Goal: Answer question/provide support: Answer question/provide support

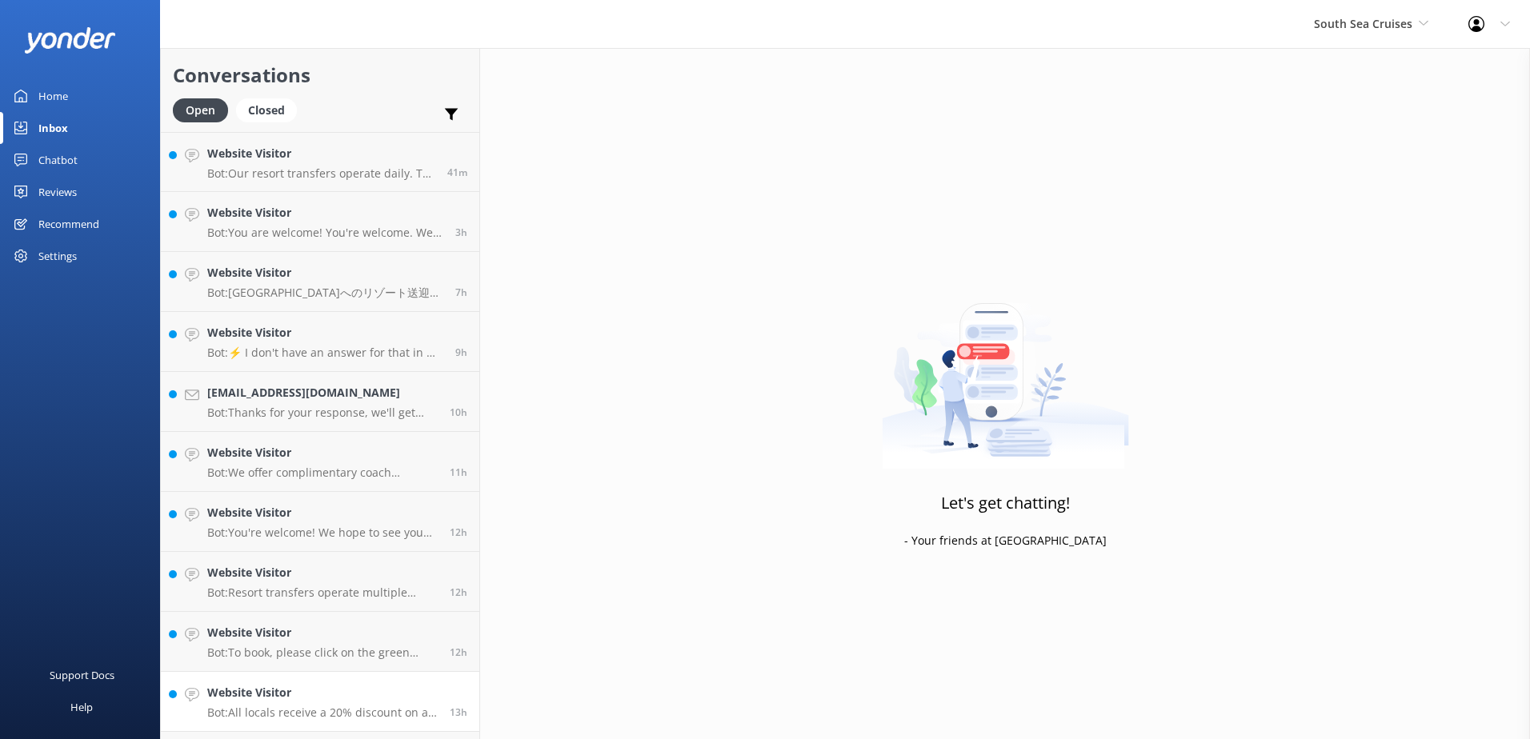
scroll to position [53, 0]
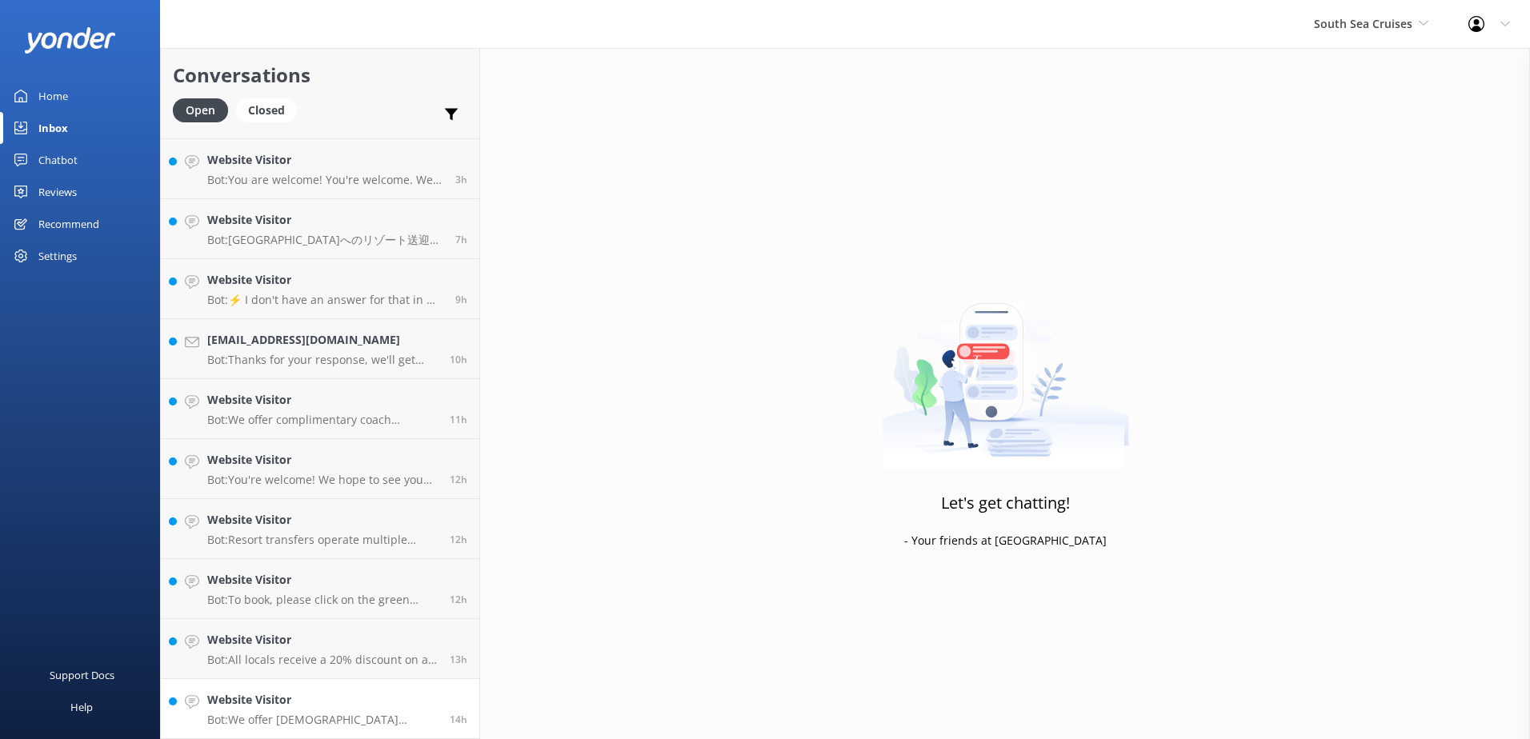
click at [382, 689] on link "Website Visitor Bot: We offer Fijian residents a 20% discount on our day tours …" at bounding box center [320, 709] width 318 height 60
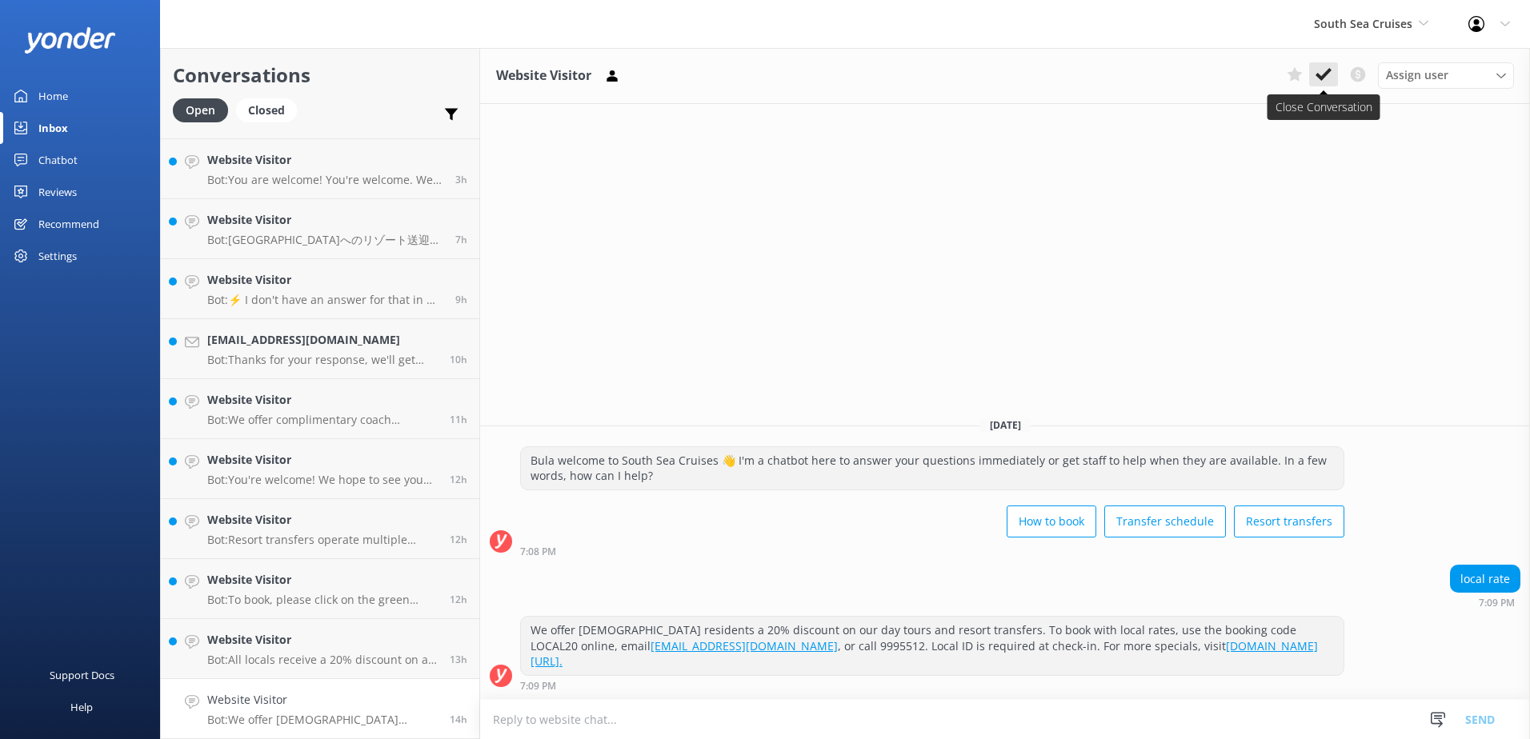
click at [1333, 80] on button at bounding box center [1323, 74] width 29 height 24
click at [367, 691] on link "Website Visitor Bot: We offer Fijian residents a 20% discount on our day tours …" at bounding box center [320, 709] width 318 height 60
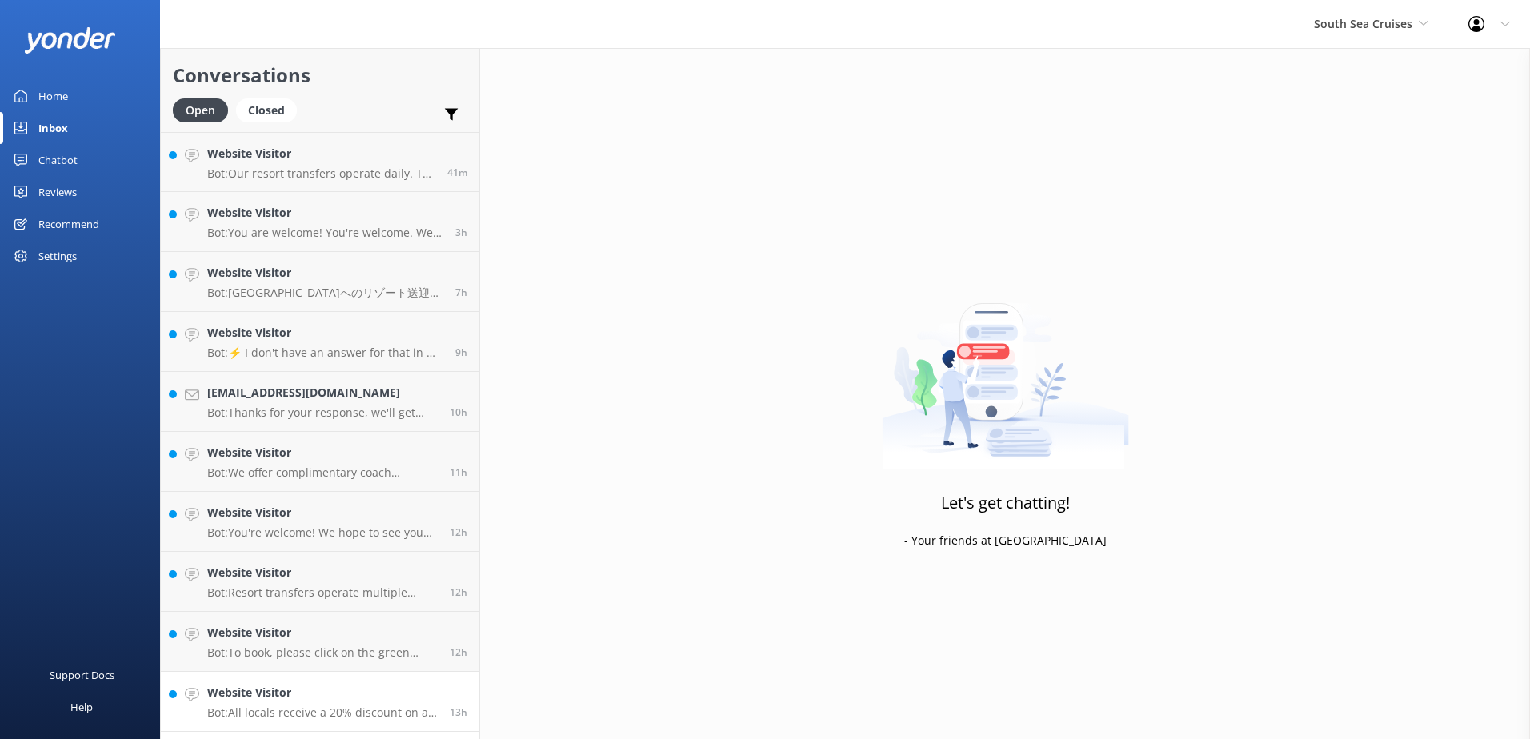
click at [414, 684] on h4 "Website Visitor" at bounding box center [322, 693] width 230 height 18
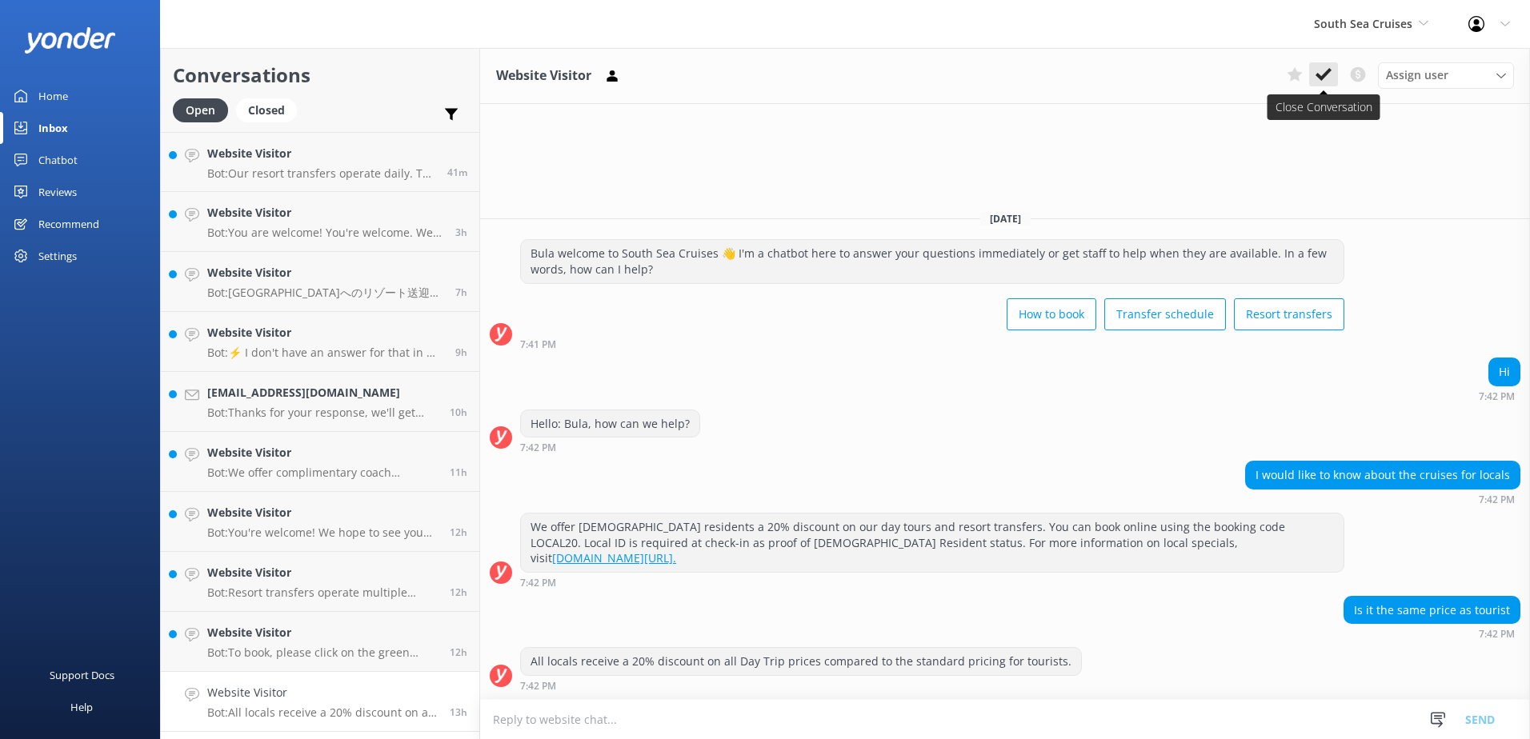
click at [1320, 72] on icon at bounding box center [1324, 74] width 16 height 16
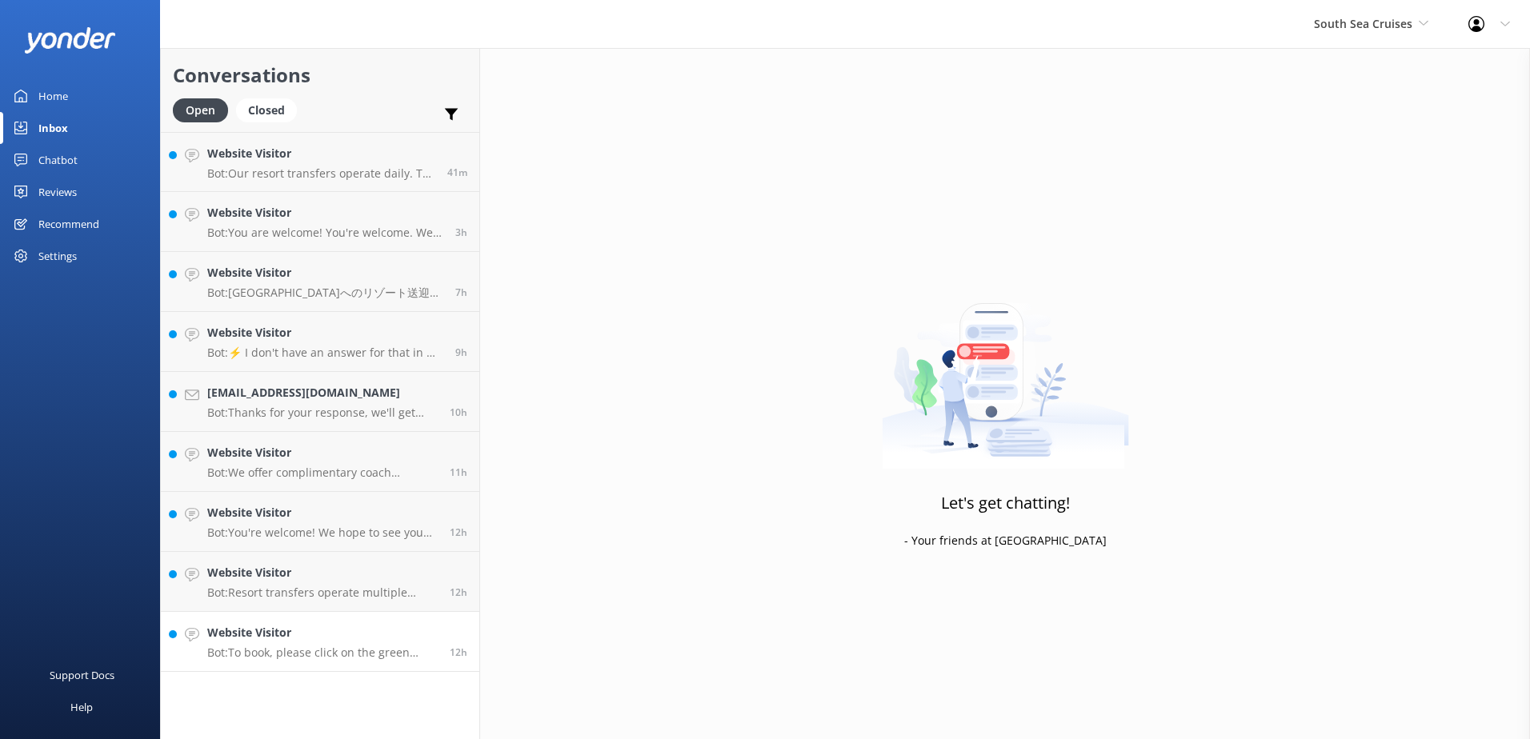
click at [407, 623] on link "Website Visitor Bot: To book, please click on the green Book Now button on our …" at bounding box center [320, 642] width 318 height 60
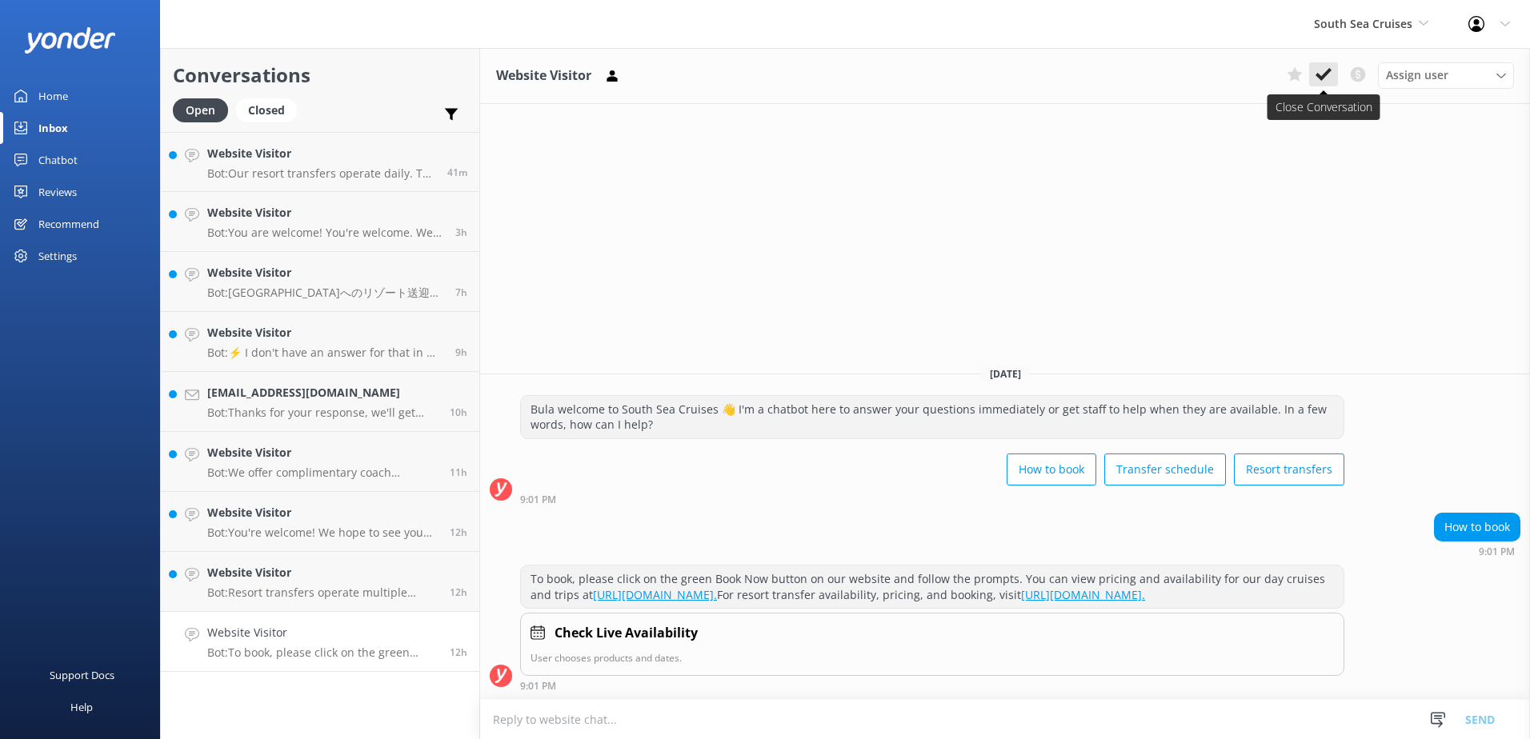
click at [1328, 71] on use at bounding box center [1324, 74] width 16 height 13
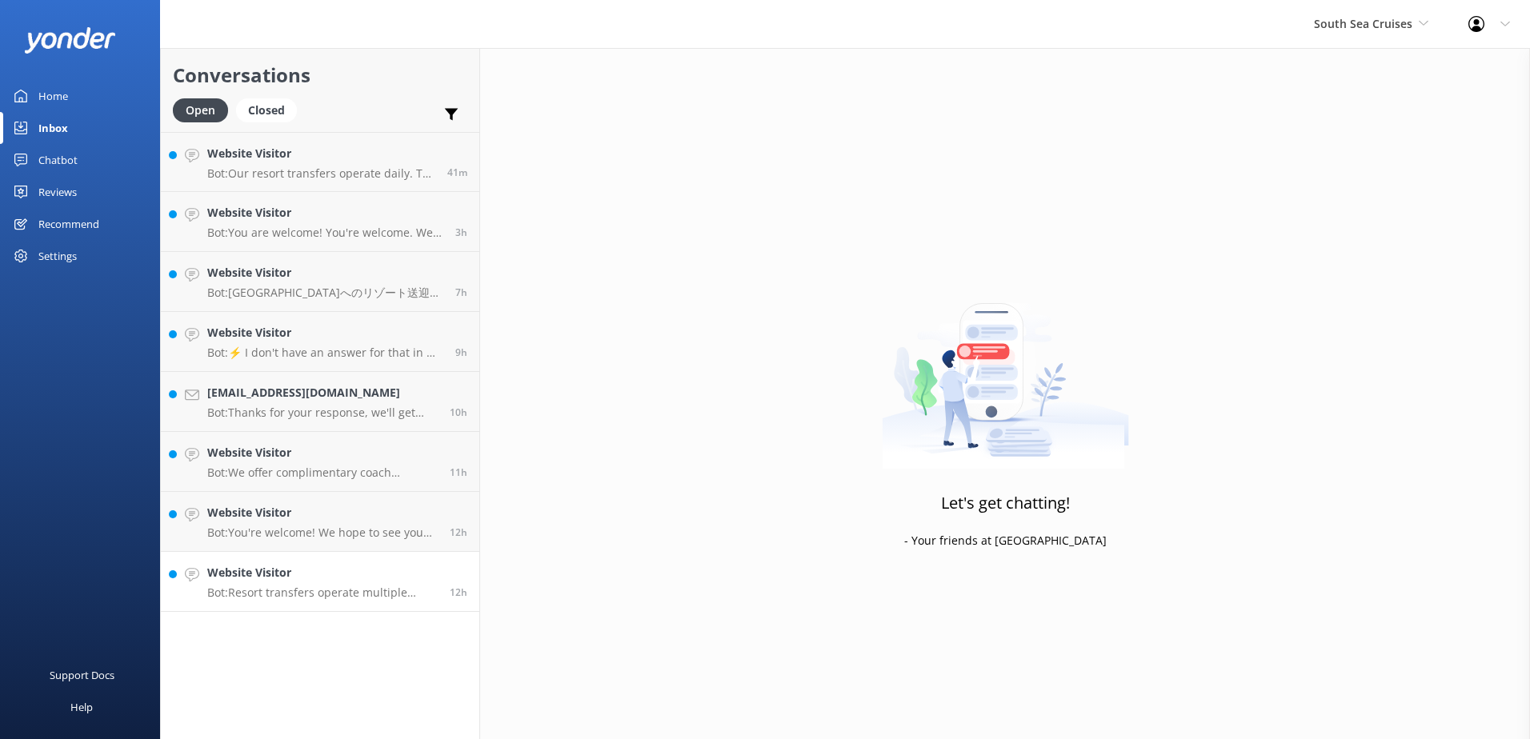
click at [436, 572] on h4 "Website Visitor" at bounding box center [322, 573] width 230 height 18
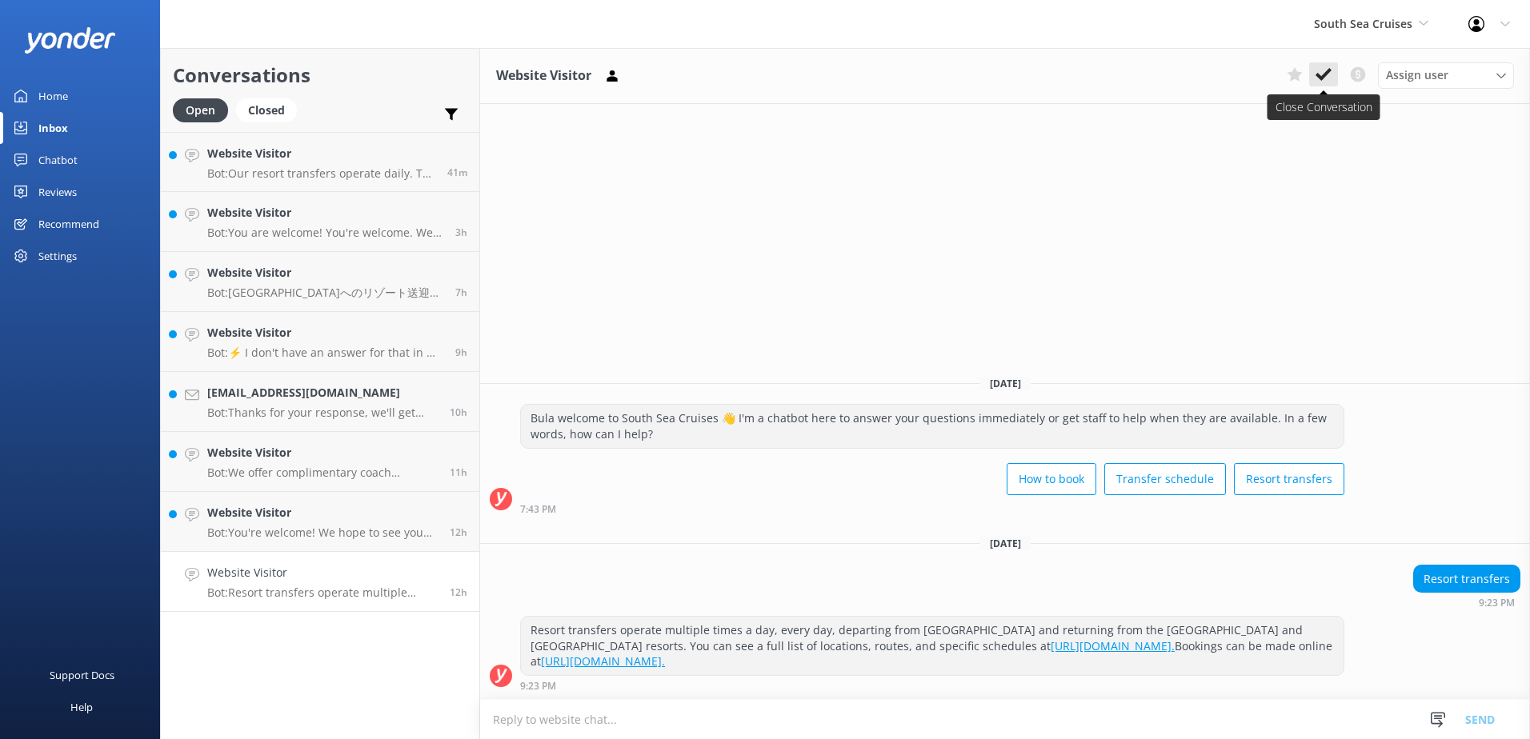
click at [1326, 67] on icon at bounding box center [1324, 74] width 16 height 16
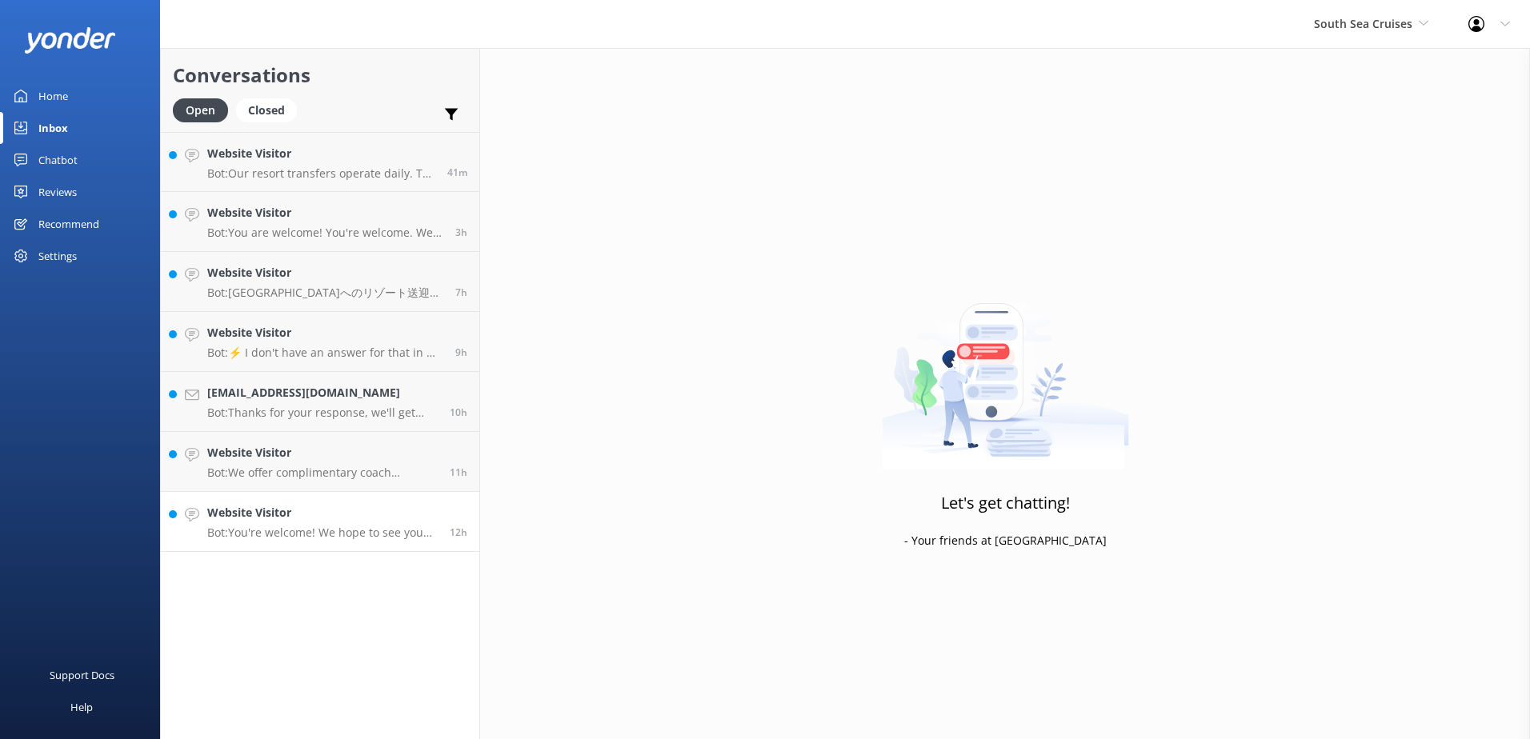
click at [417, 507] on h4 "Website Visitor" at bounding box center [322, 513] width 230 height 18
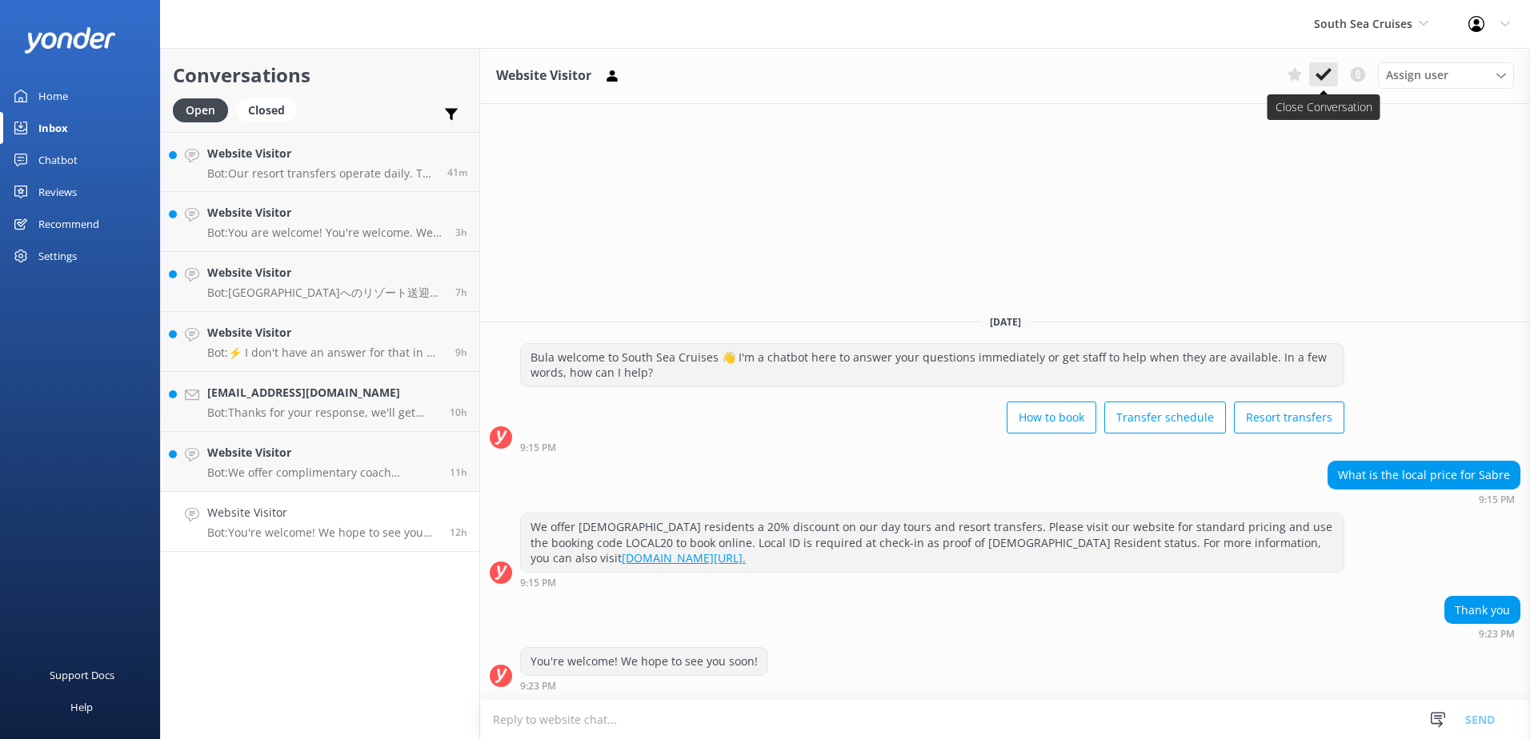
click at [1326, 72] on use at bounding box center [1324, 74] width 16 height 13
click at [433, 461] on h4 "Website Visitor" at bounding box center [322, 453] width 230 height 18
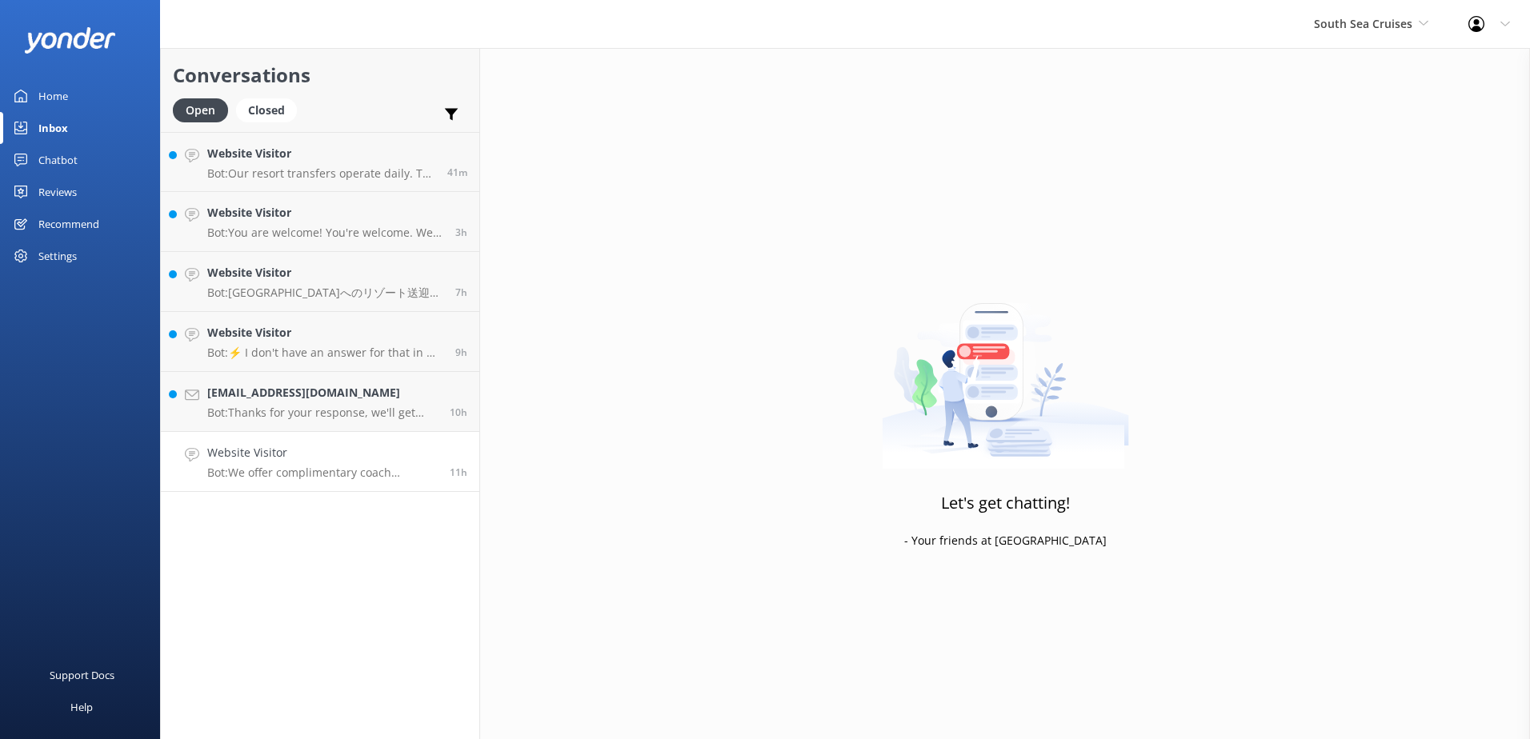
click at [433, 452] on h4 "Website Visitor" at bounding box center [322, 453] width 230 height 18
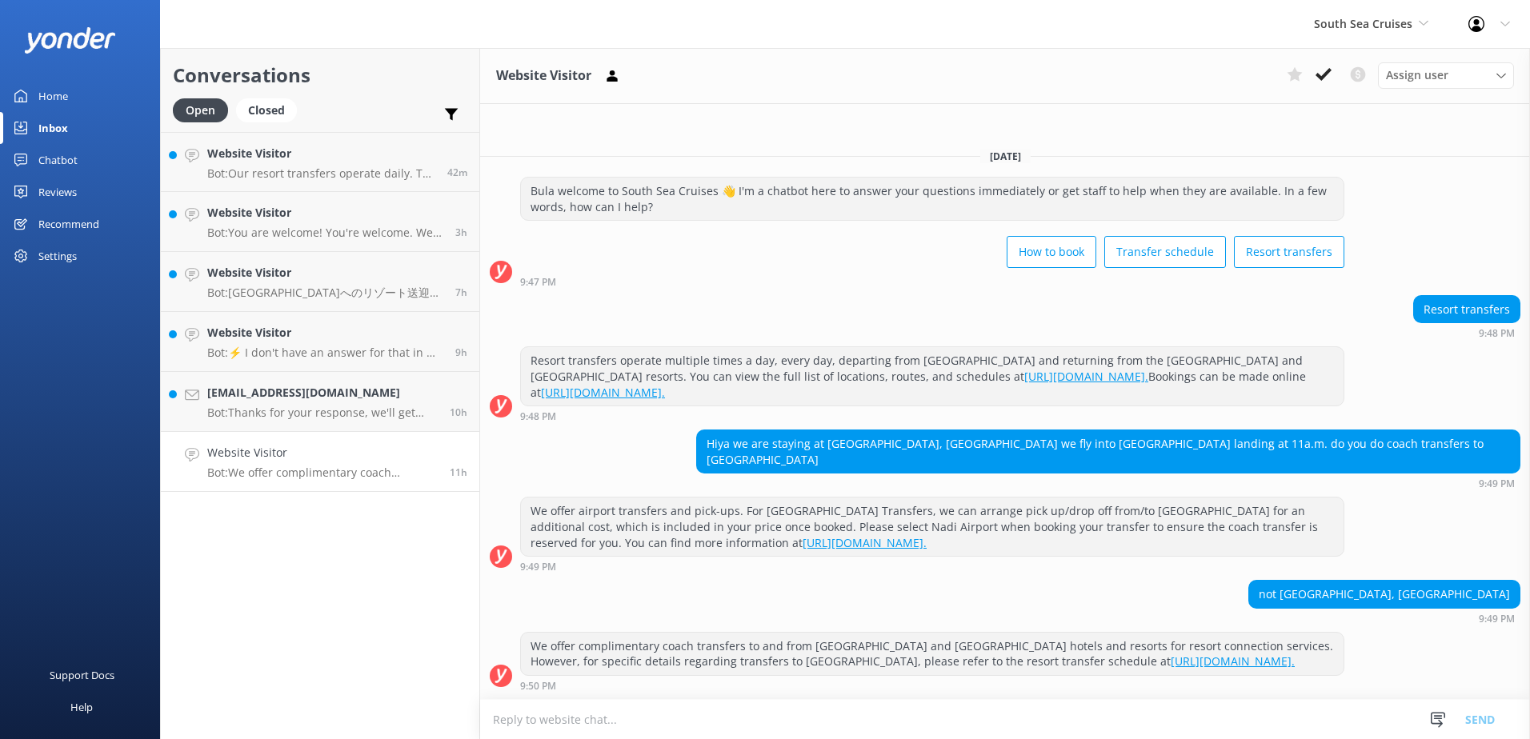
click at [615, 725] on textarea at bounding box center [1005, 719] width 1050 height 39
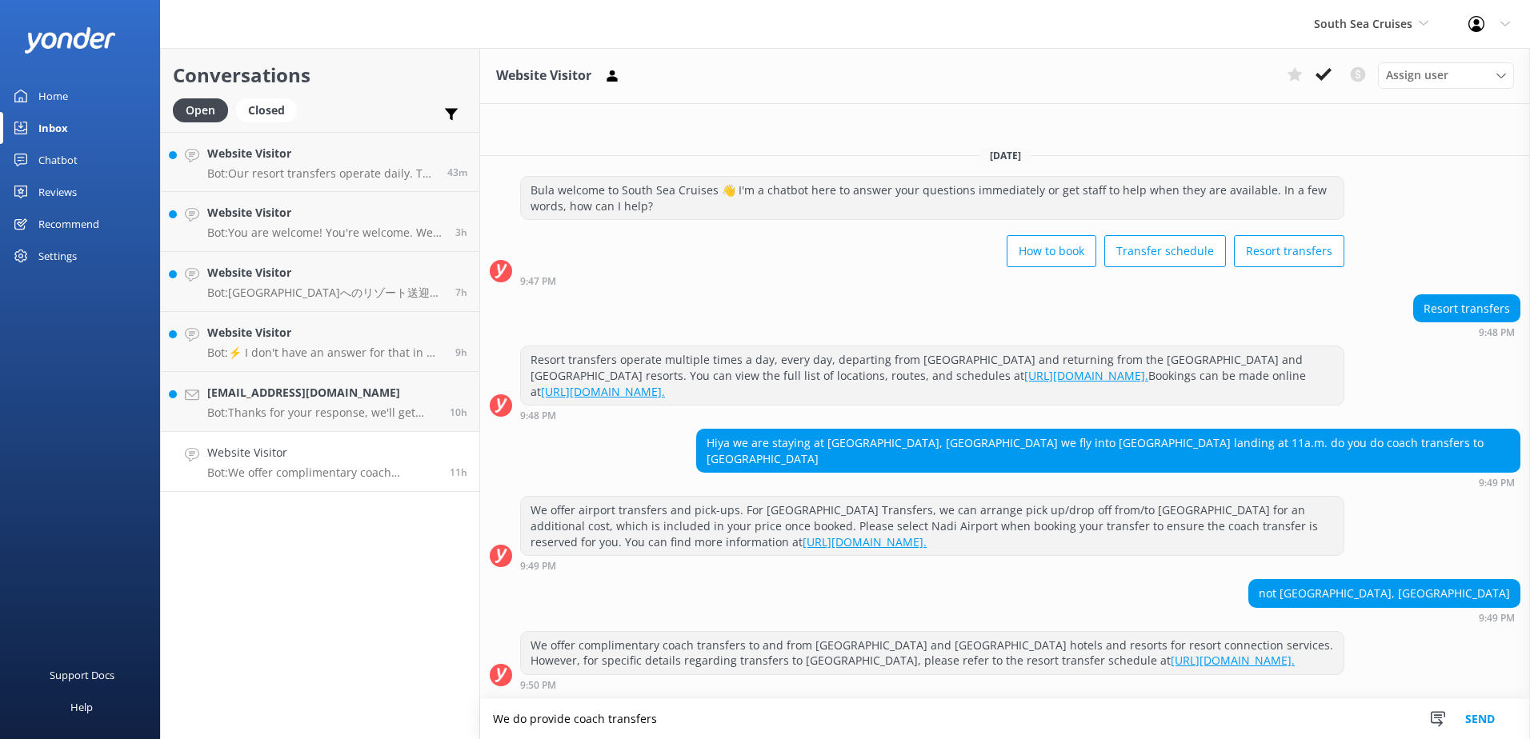
click at [669, 730] on textarea "We do provide coach transfers" at bounding box center [1005, 719] width 1050 height 40
click at [1075, 720] on textarea "We do provide coach transfers to and from Nadi International Airport. Please be…" at bounding box center [1005, 719] width 1050 height 40
type textarea "We do provide coach transfers to and from Nadi International Airport. Please be…"
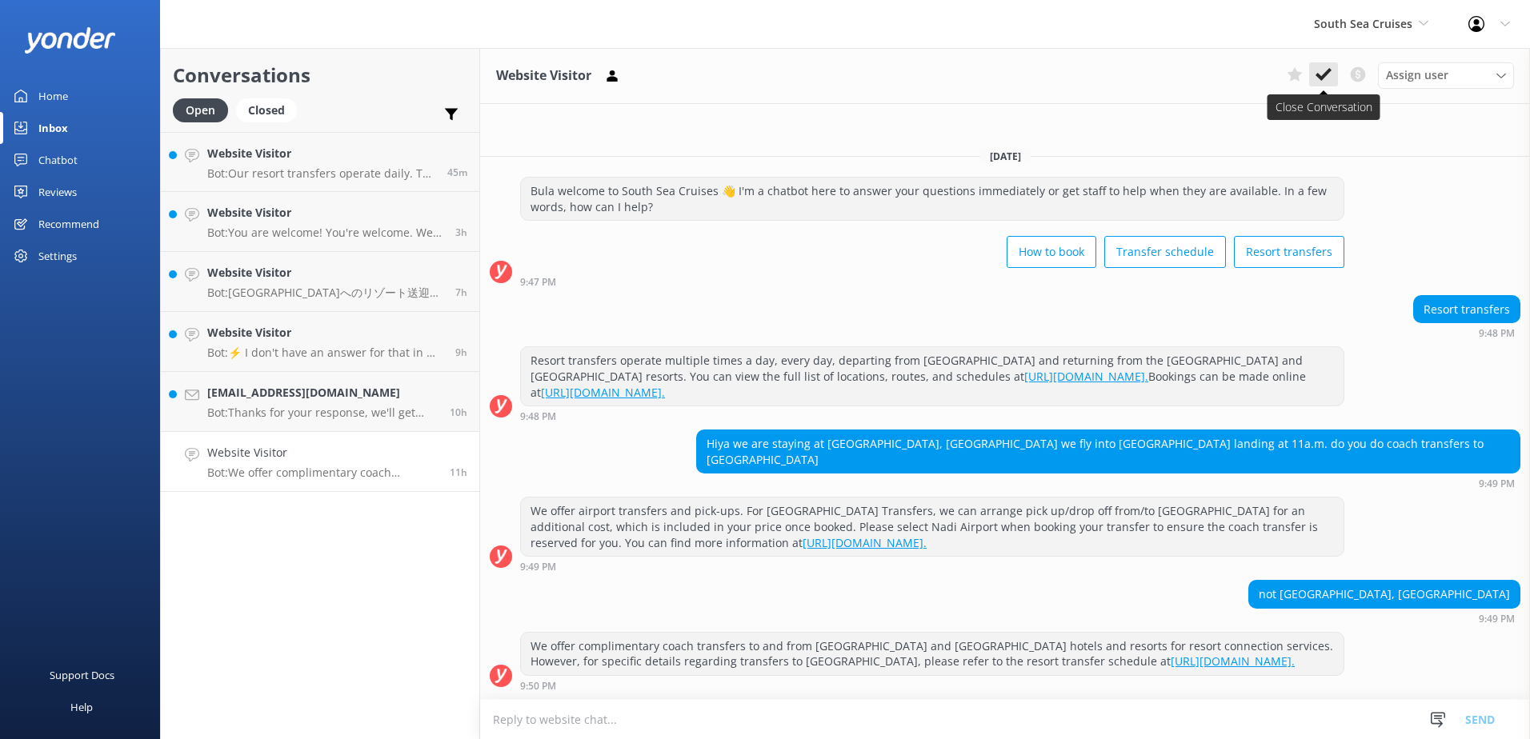
click at [1315, 81] on button at bounding box center [1323, 74] width 29 height 24
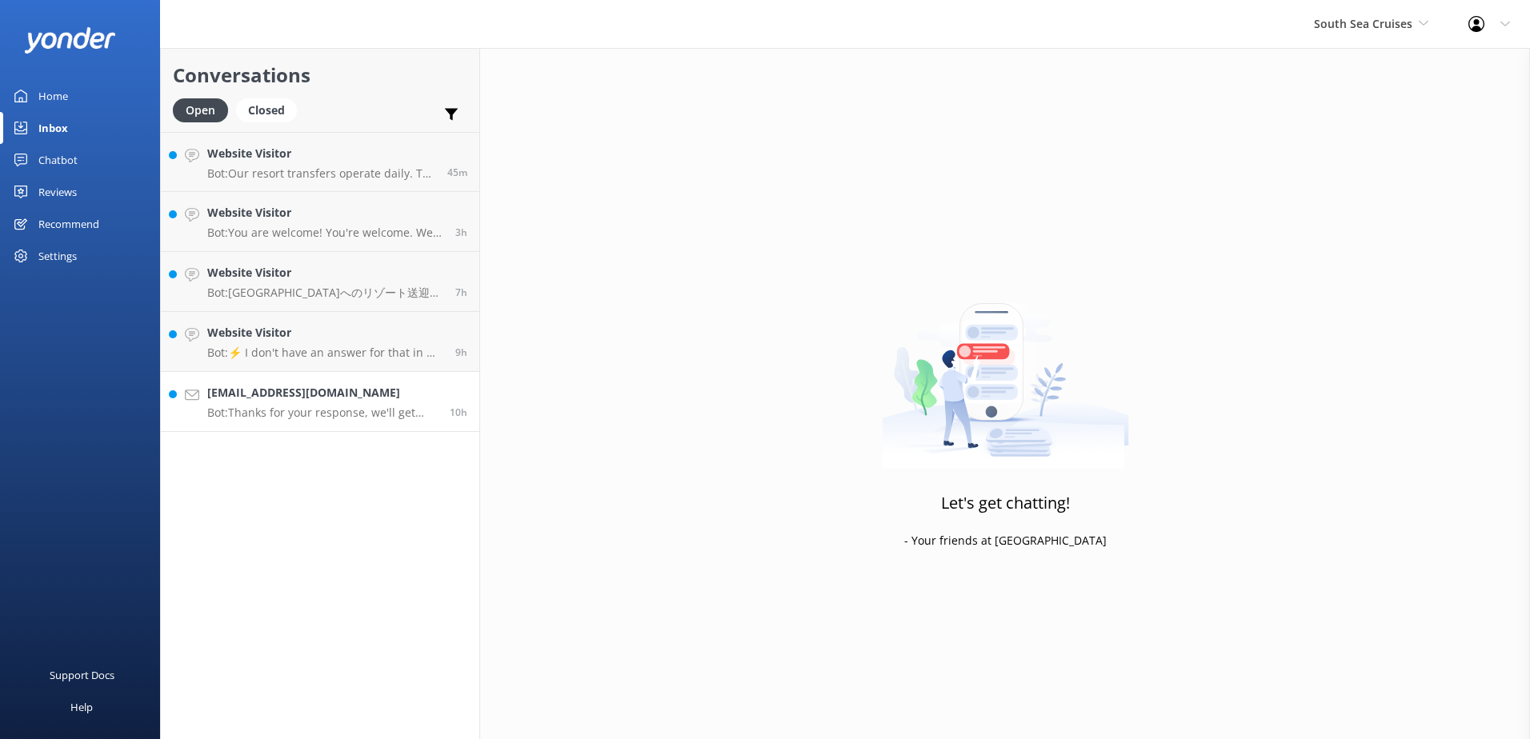
click at [387, 404] on div "rn.condurache@gmail.com Bot: Thanks for your response, we'll get back to you as…" at bounding box center [322, 401] width 230 height 35
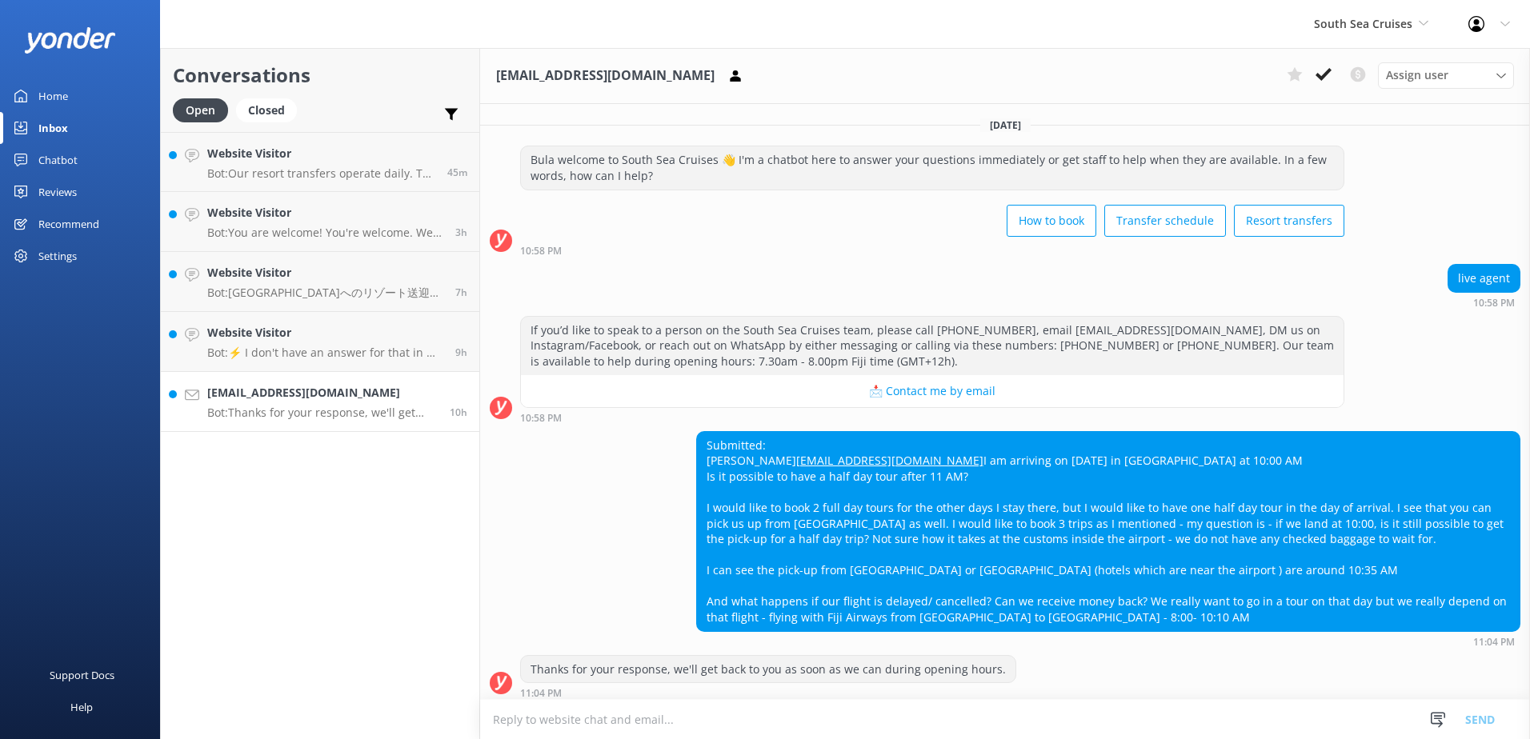
scroll to position [38, 0]
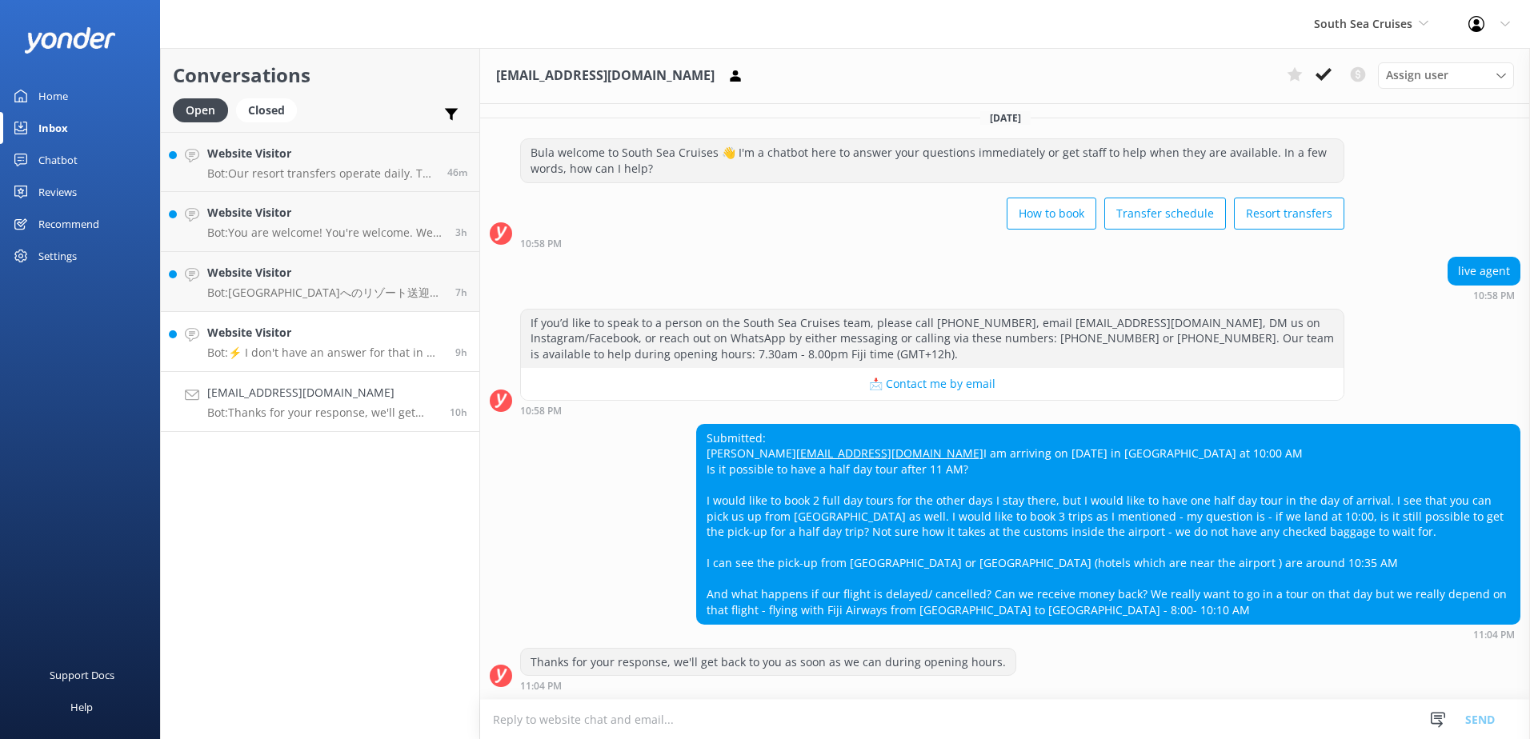
click at [366, 331] on h4 "Website Visitor" at bounding box center [325, 333] width 236 height 18
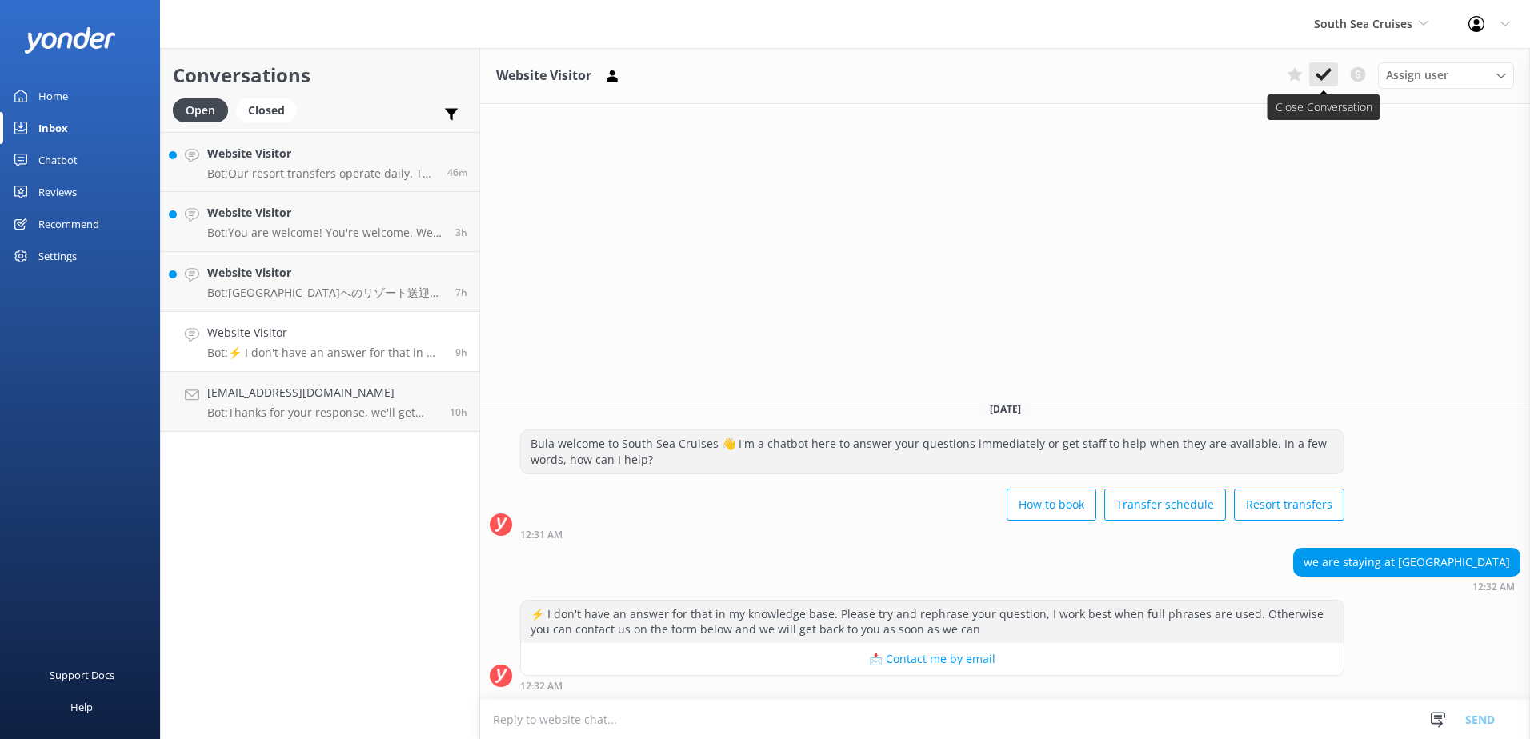
click at [1318, 76] on use at bounding box center [1324, 74] width 16 height 13
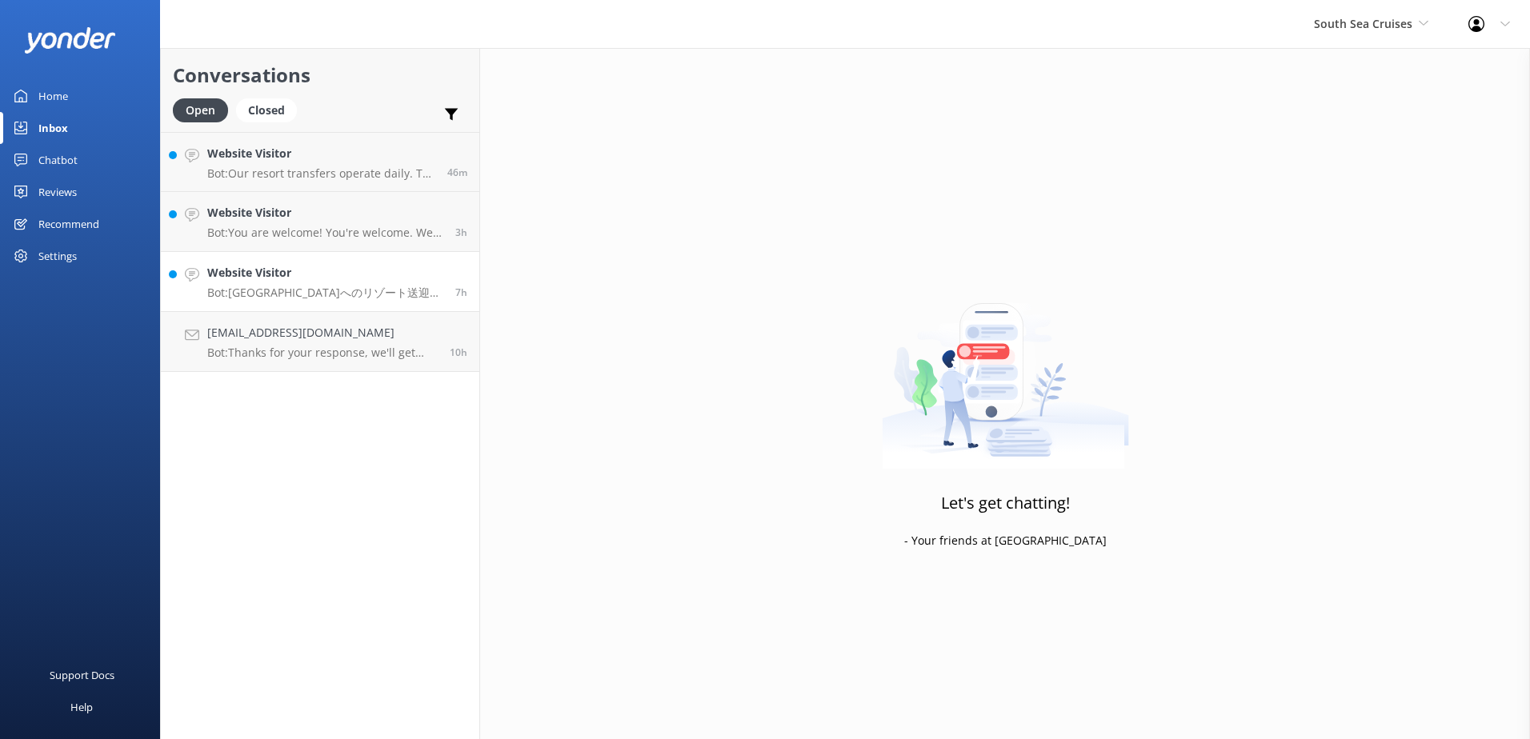
click at [397, 274] on h4 "Website Visitor" at bounding box center [325, 273] width 236 height 18
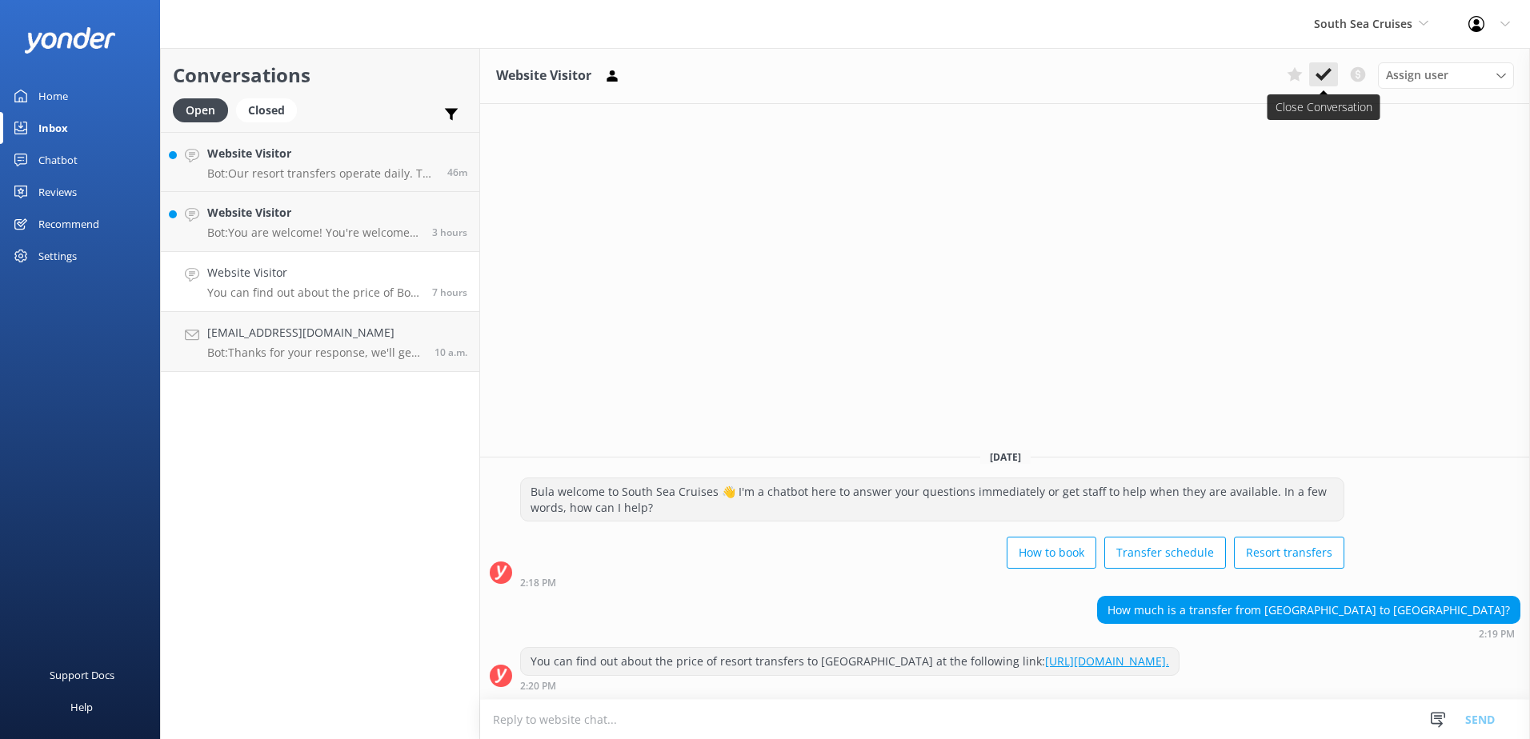
click at [1323, 76] on use at bounding box center [1324, 74] width 16 height 13
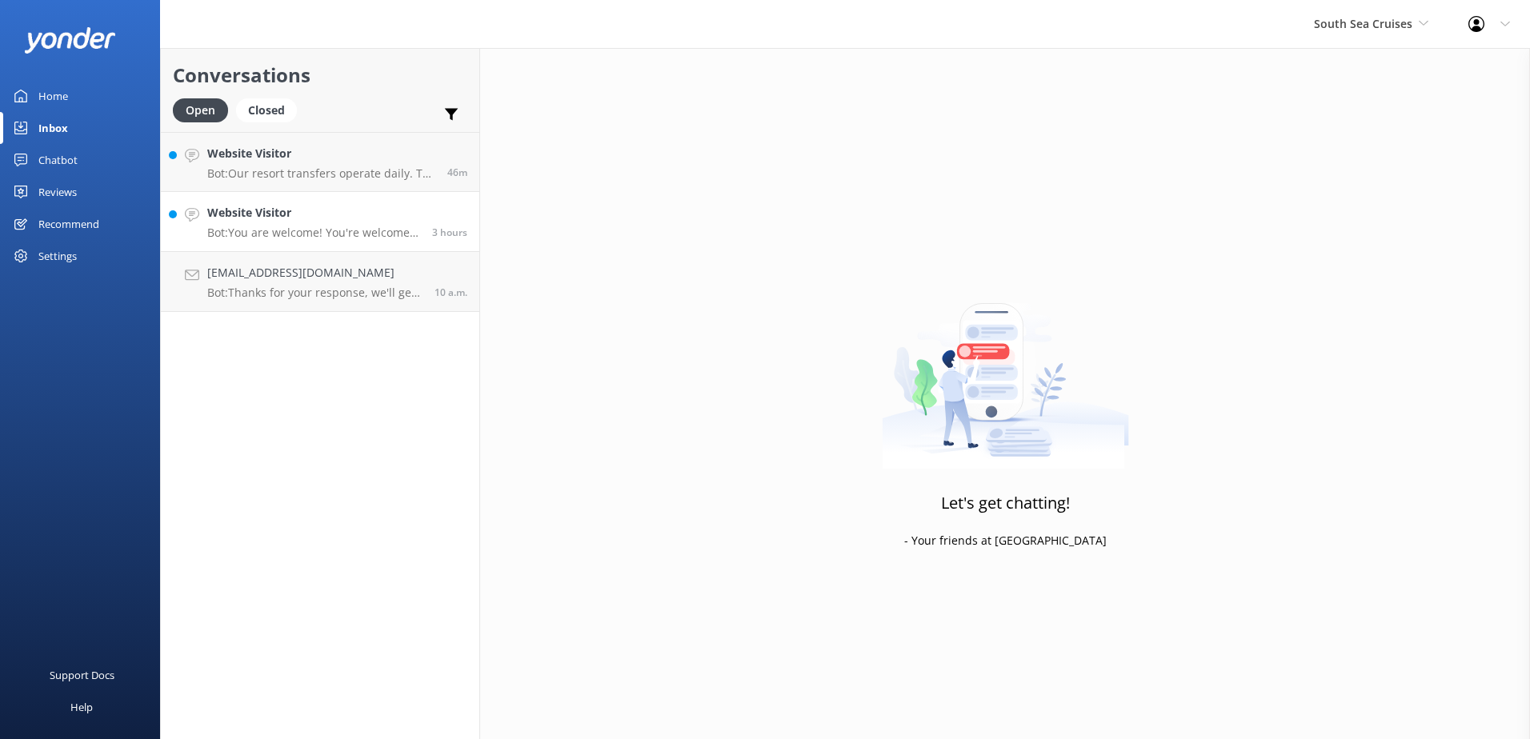
click at [375, 222] on h4 "Website Visitor" at bounding box center [313, 213] width 213 height 18
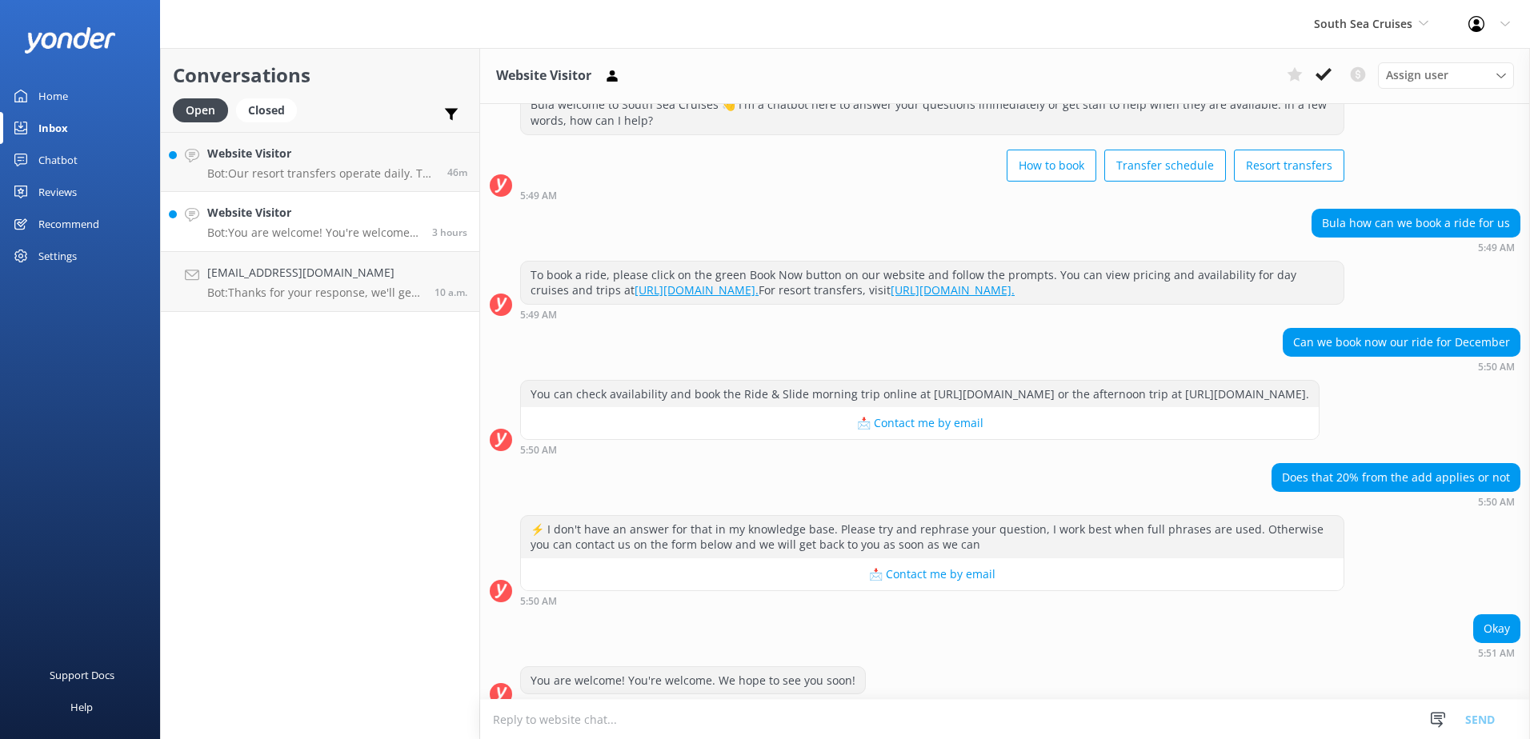
scroll to position [90, 0]
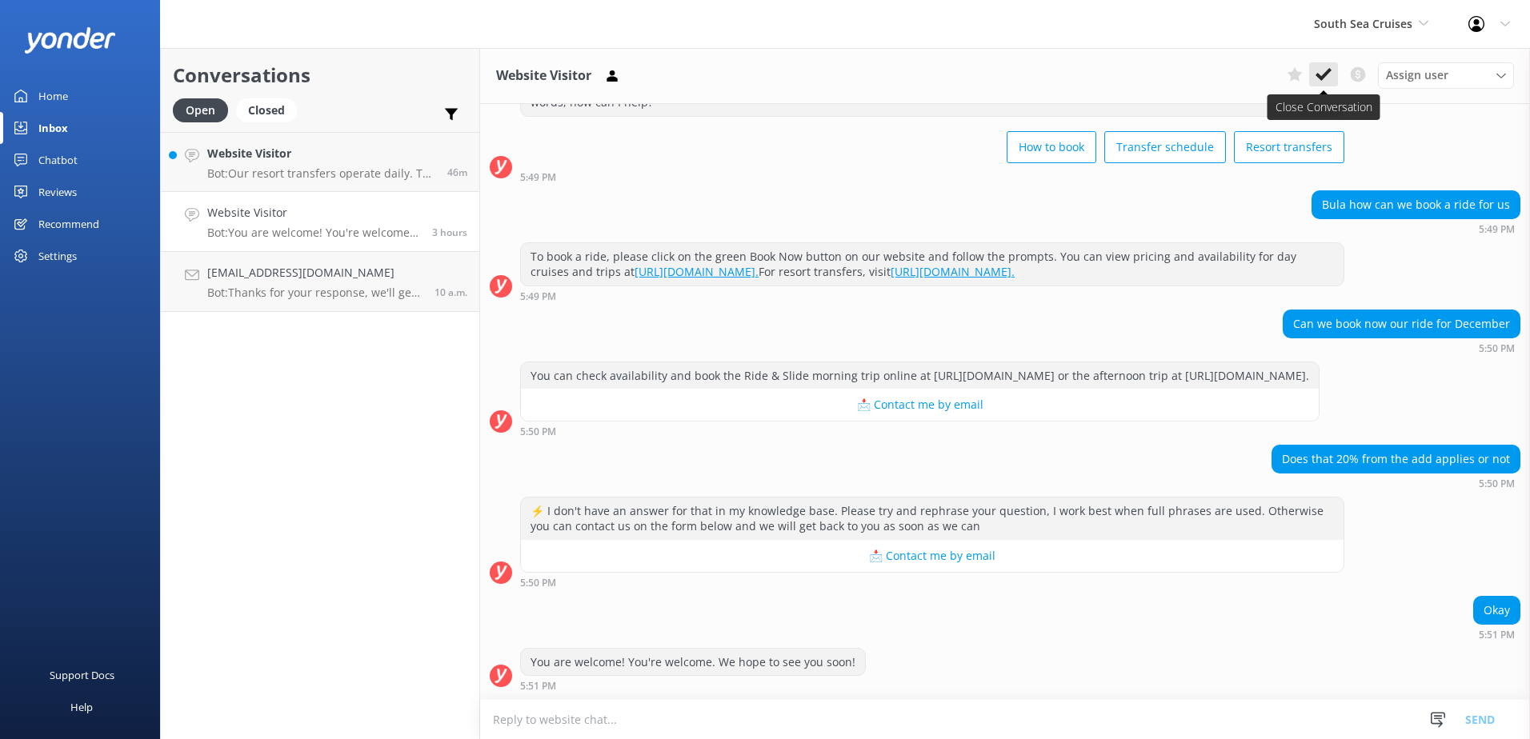
click at [1320, 79] on icon at bounding box center [1324, 74] width 16 height 16
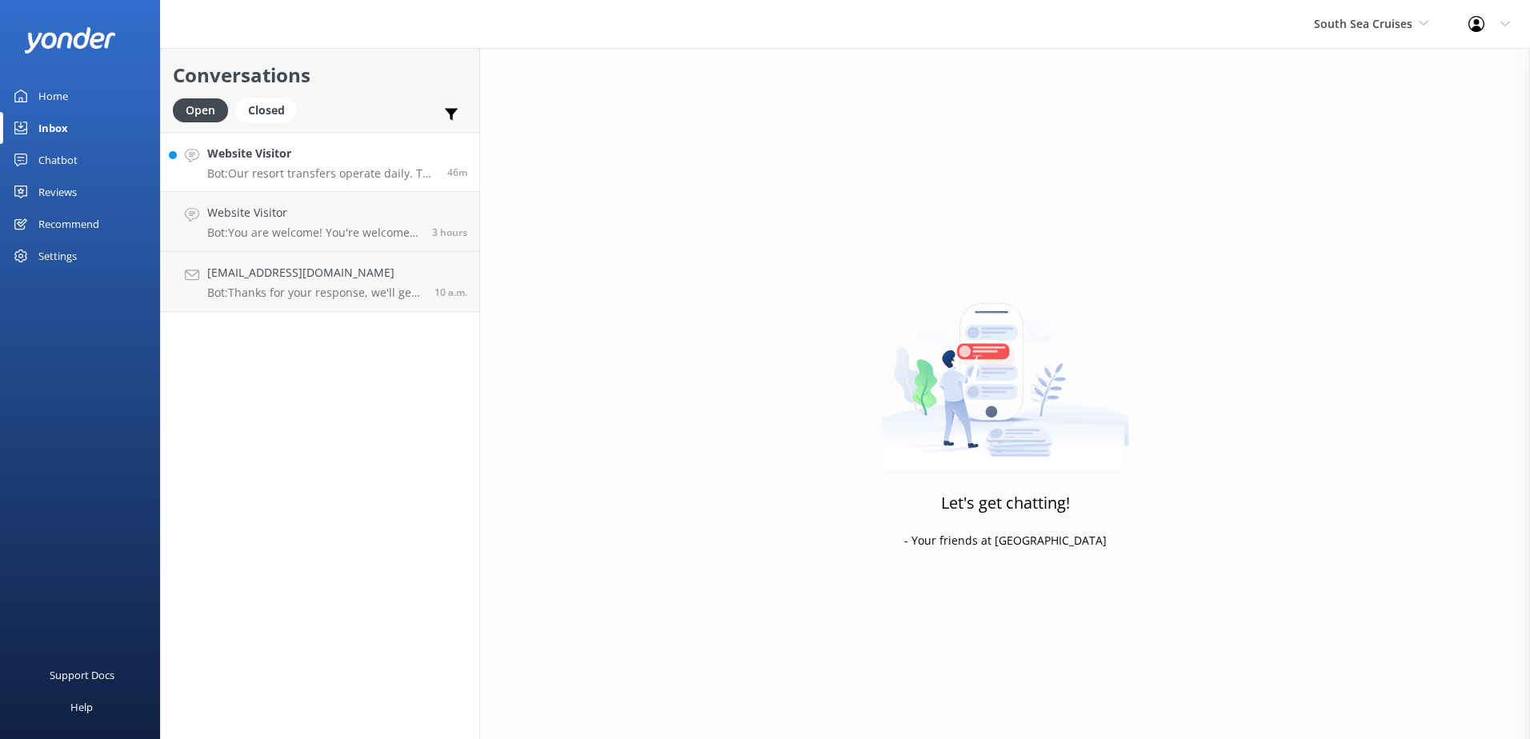
click at [427, 158] on h4 "Website Visitor" at bounding box center [321, 154] width 228 height 18
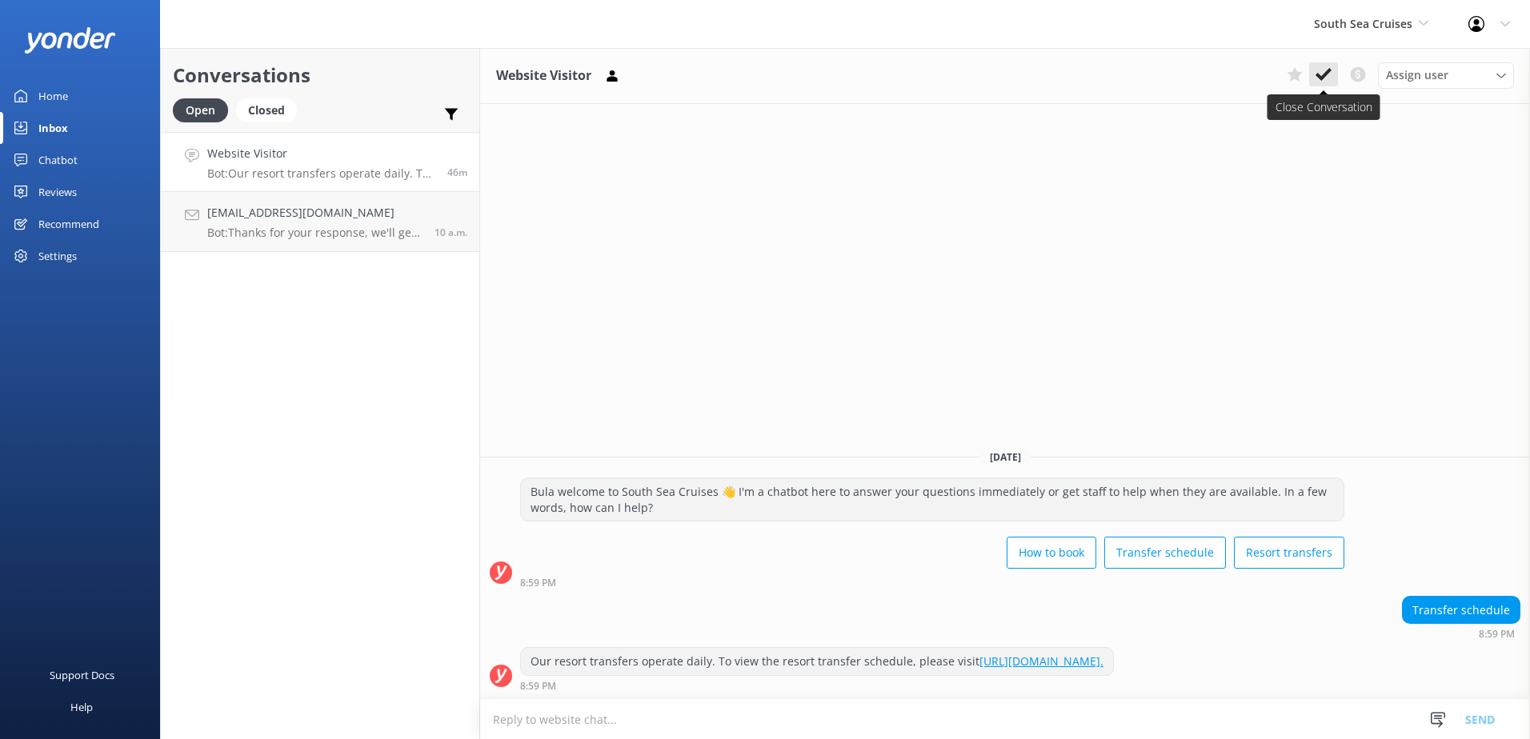
click at [1325, 78] on icon at bounding box center [1324, 74] width 16 height 16
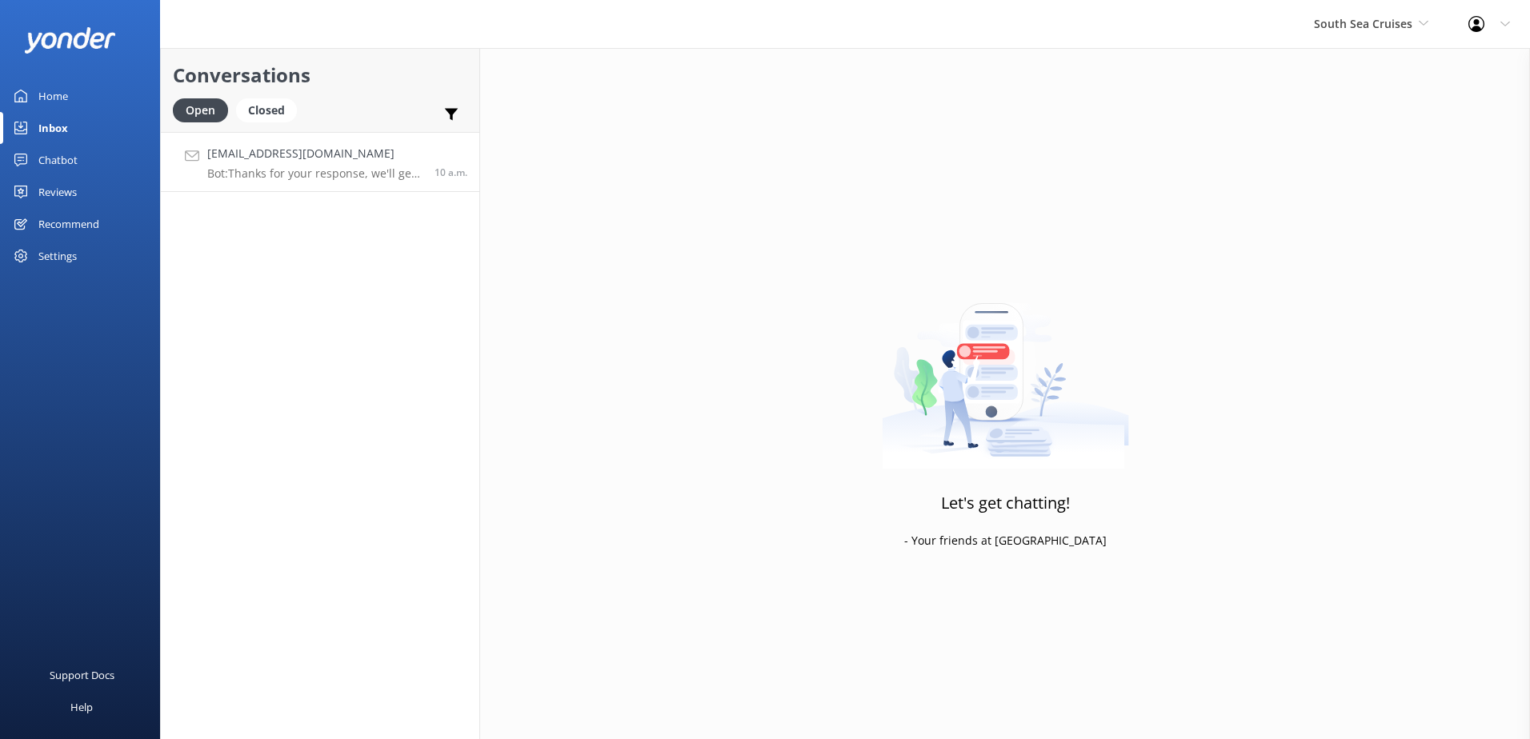
click at [380, 166] on div "rn.condurache@gmail.com Bot: Thanks for your response, we'll get back to you as…" at bounding box center [314, 162] width 215 height 34
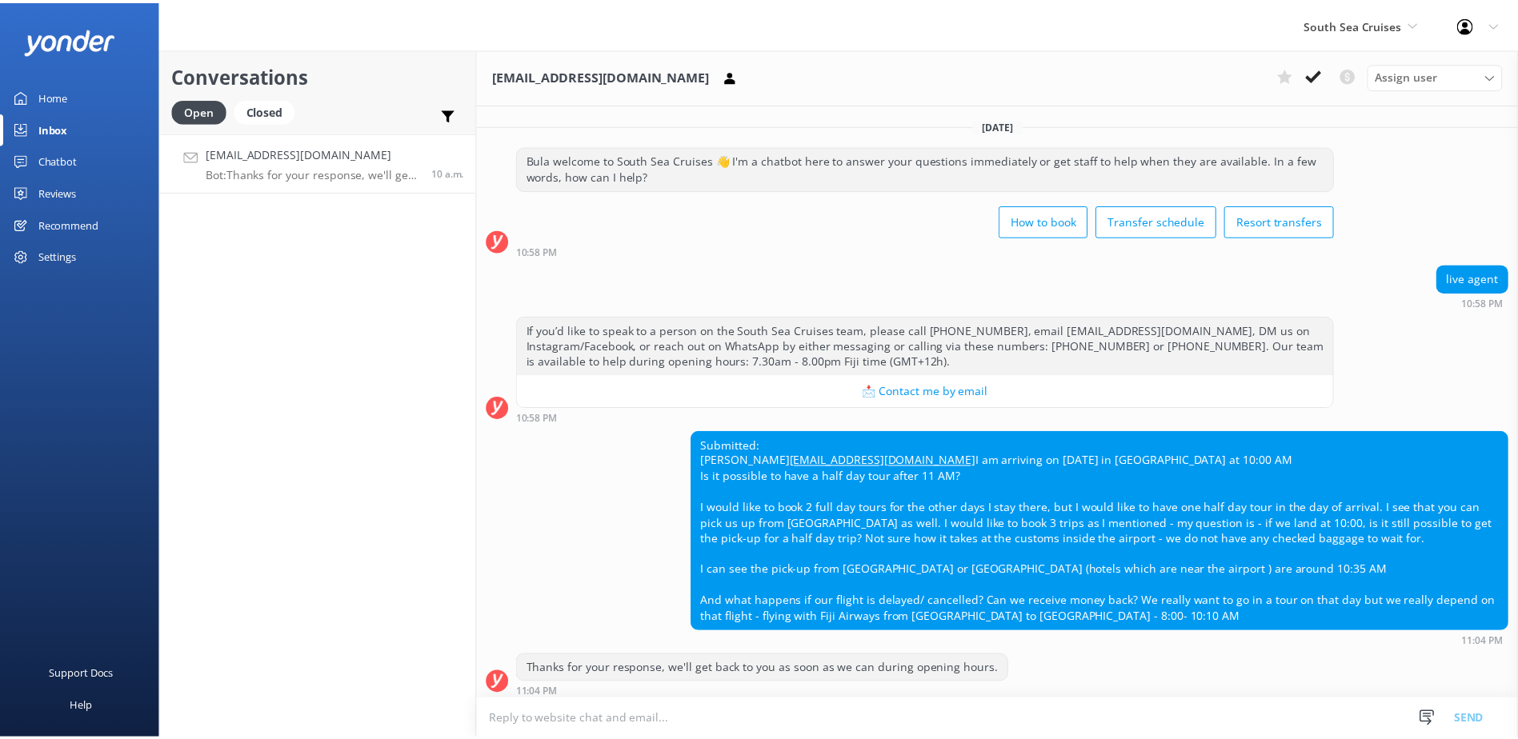
scroll to position [38, 0]
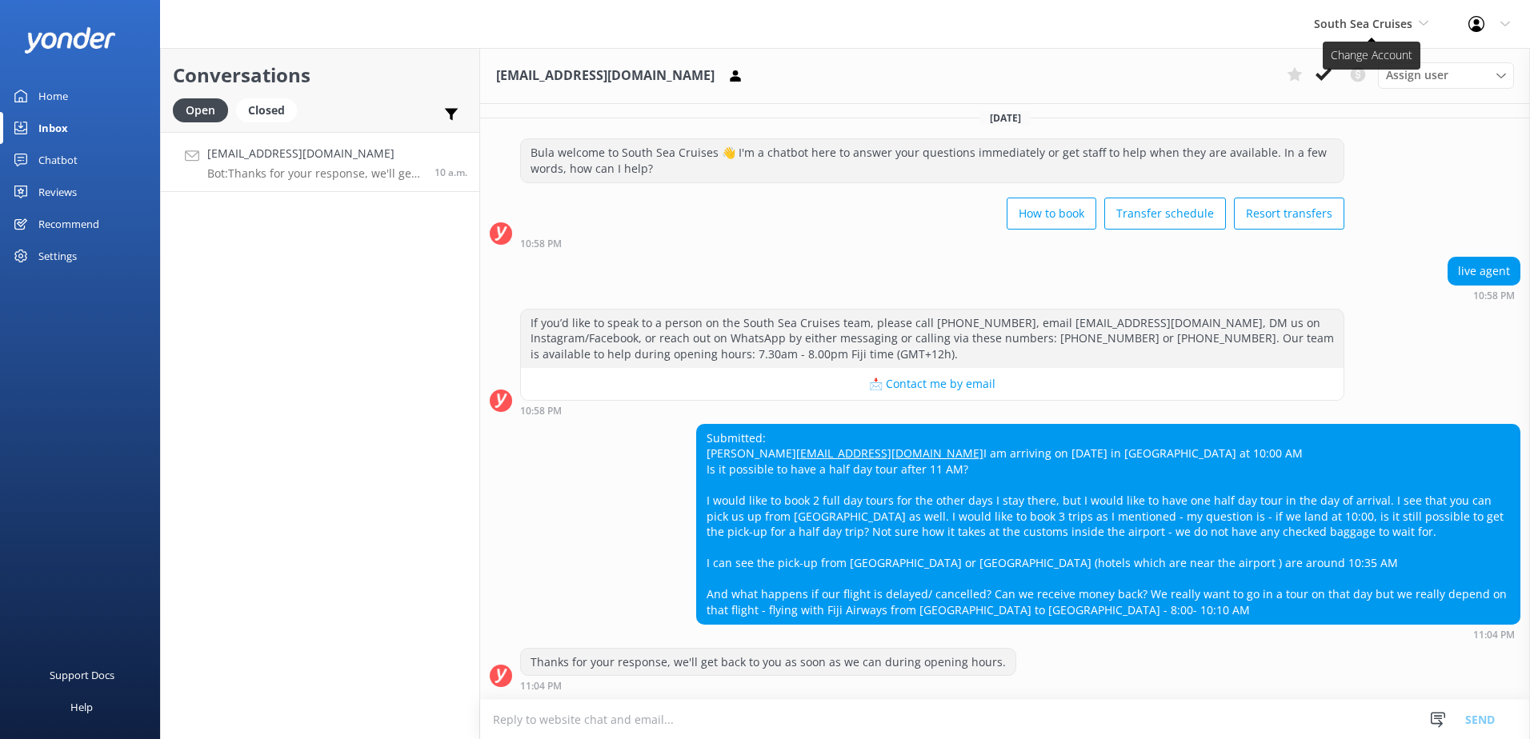
click at [1391, 23] on span "South Sea Cruises" at bounding box center [1363, 23] width 98 height 15
click at [1339, 67] on link "South Sea Sailing" at bounding box center [1374, 67] width 160 height 38
